Goal: Information Seeking & Learning: Learn about a topic

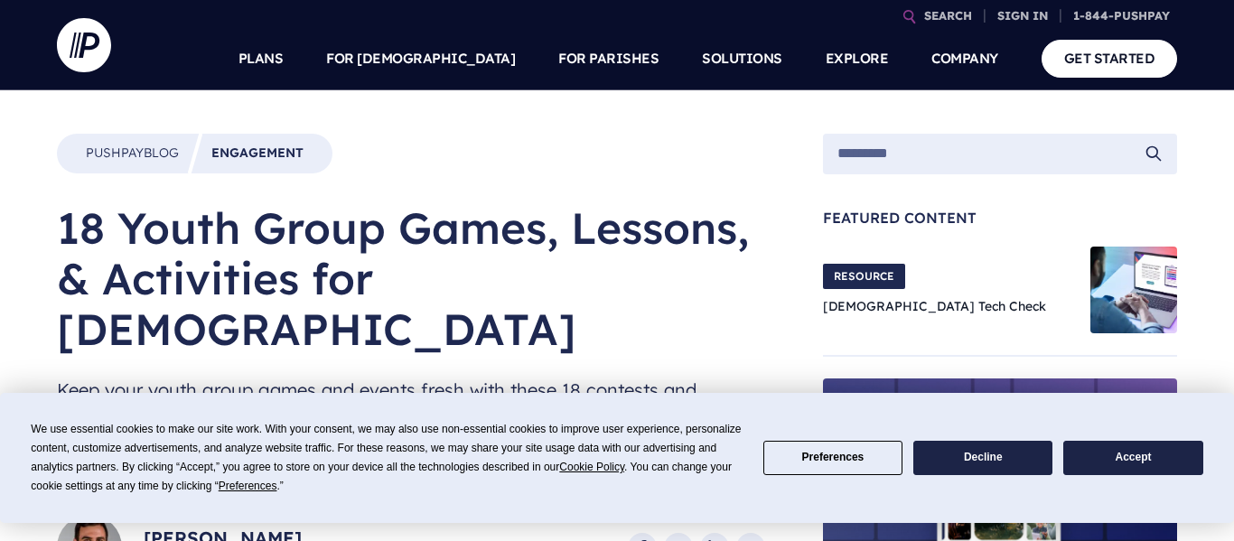
click at [1134, 450] on button "Accept" at bounding box center [1132, 458] width 139 height 35
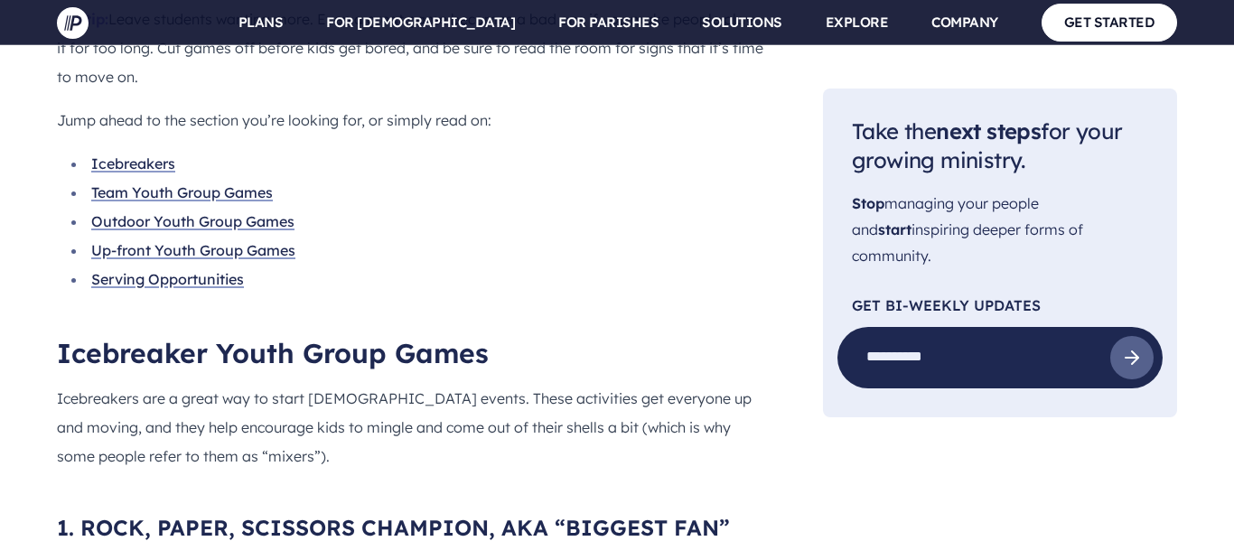
scroll to position [1735, 0]
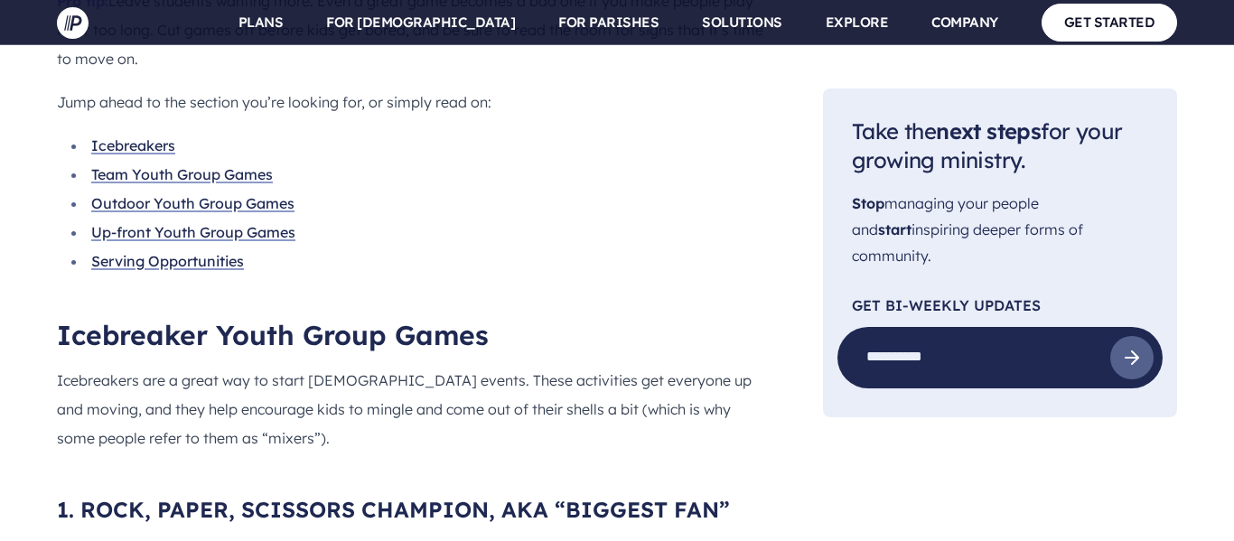
click at [200, 223] on link "Up-front Youth Group Games" at bounding box center [193, 232] width 204 height 18
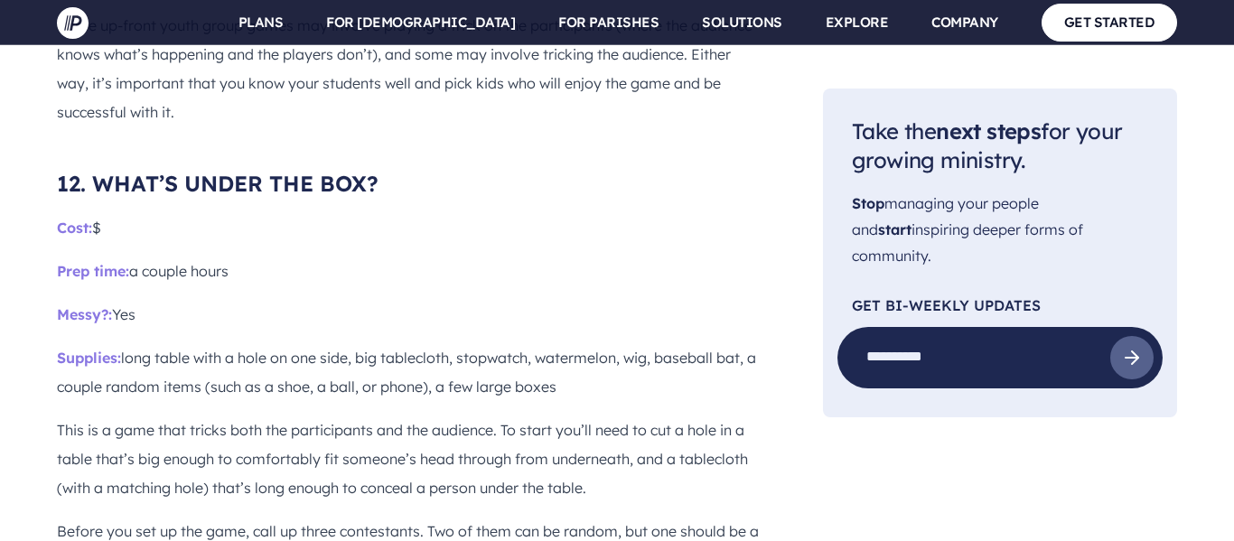
scroll to position [10820, 0]
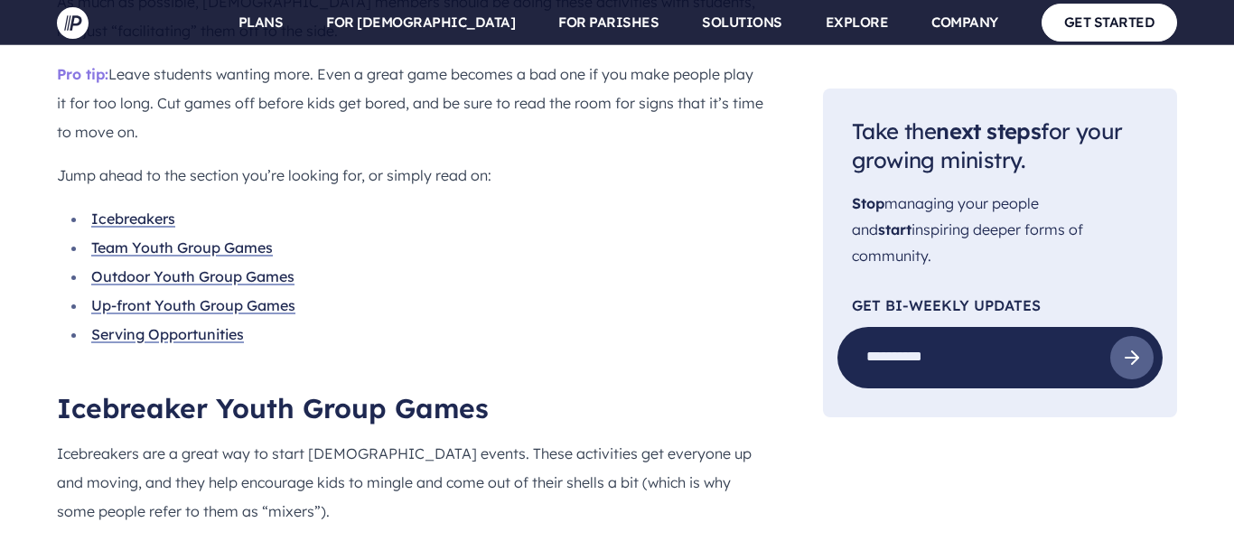
scroll to position [1662, 0]
click at [178, 238] on link "Team Youth Group Games" at bounding box center [182, 247] width 182 height 18
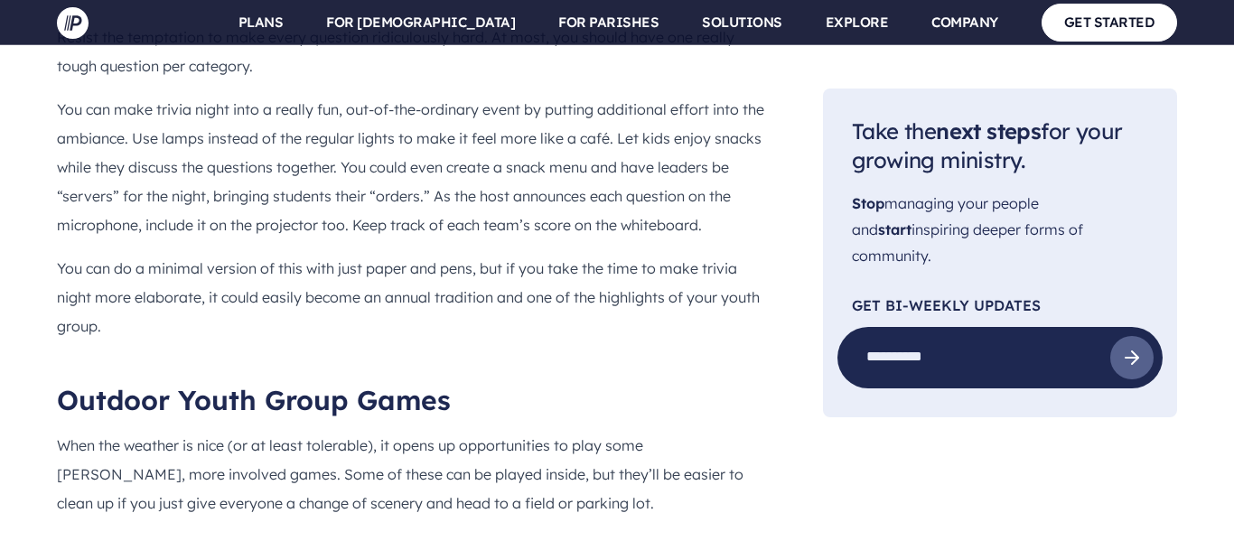
scroll to position [6871, 0]
